Goal: Task Accomplishment & Management: Manage account settings

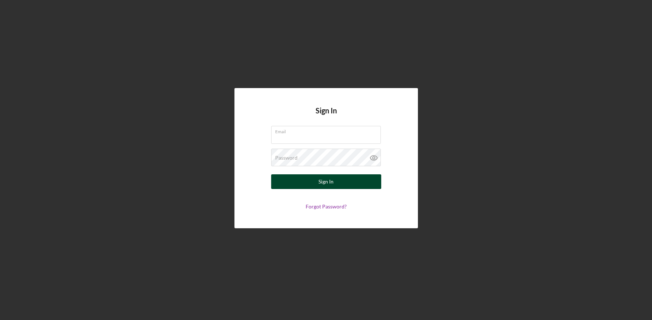
type input "[PERSON_NAME][EMAIL_ADDRESS][DOMAIN_NAME]"
click at [321, 183] on div "Sign In" at bounding box center [325, 181] width 15 height 15
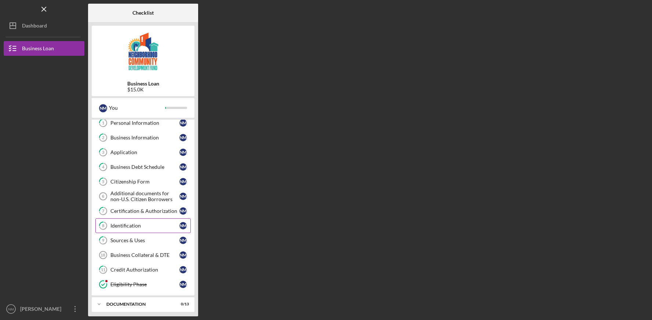
scroll to position [39, 0]
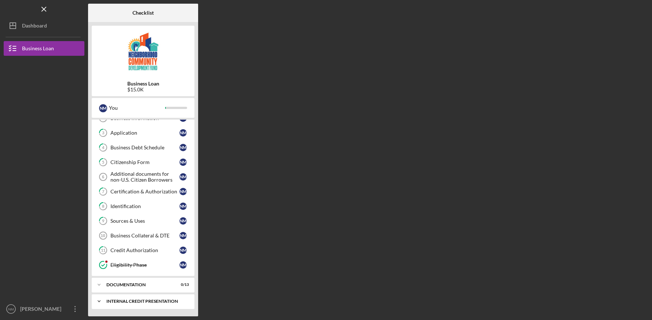
click at [125, 300] on div "Internal Credit Presentation" at bounding box center [145, 301] width 79 height 4
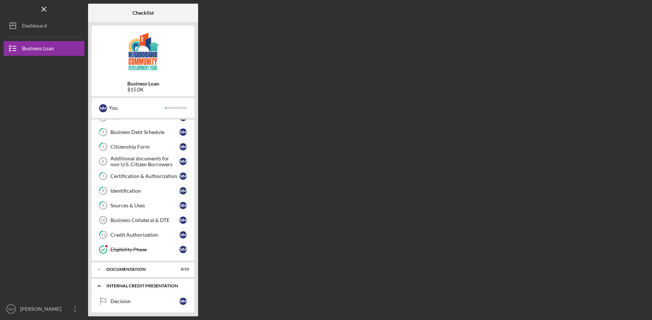
scroll to position [57, 0]
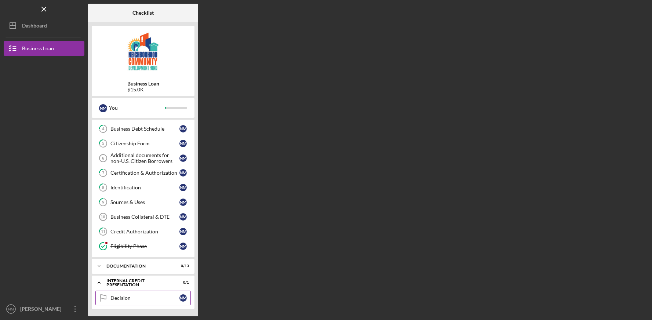
click at [125, 297] on div "Decision" at bounding box center [144, 298] width 69 height 6
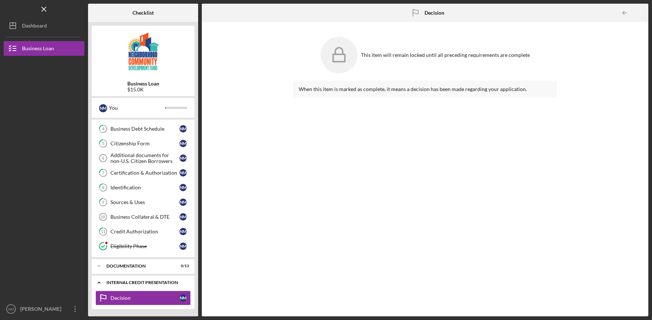
click at [135, 281] on div "Internal Credit Presentation" at bounding box center [145, 282] width 79 height 4
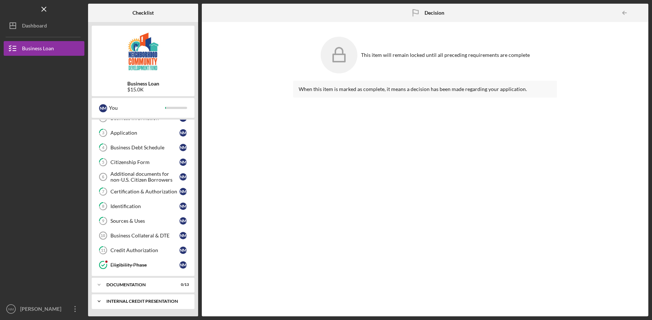
scroll to position [39, 0]
click at [123, 300] on div "Internal Credit Presentation" at bounding box center [145, 301] width 79 height 4
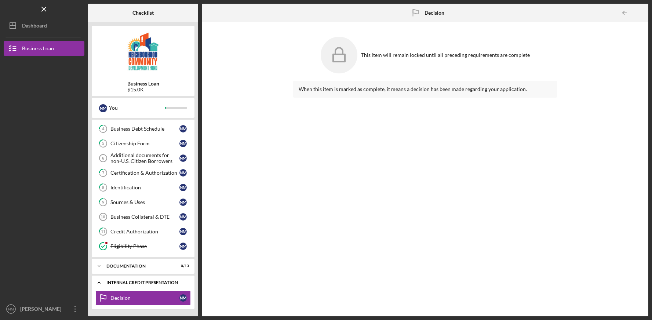
click at [179, 283] on div "Internal Credit Presentation" at bounding box center [145, 282] width 79 height 4
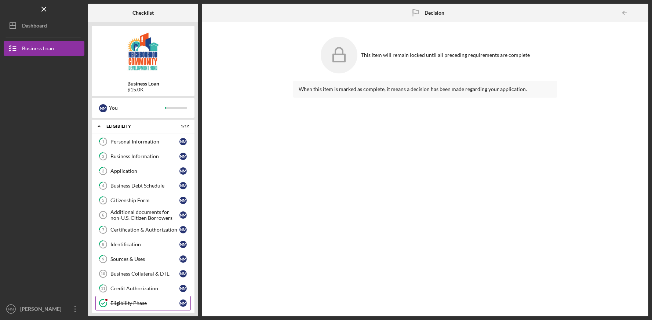
scroll to position [0, 0]
